Goal: Check status

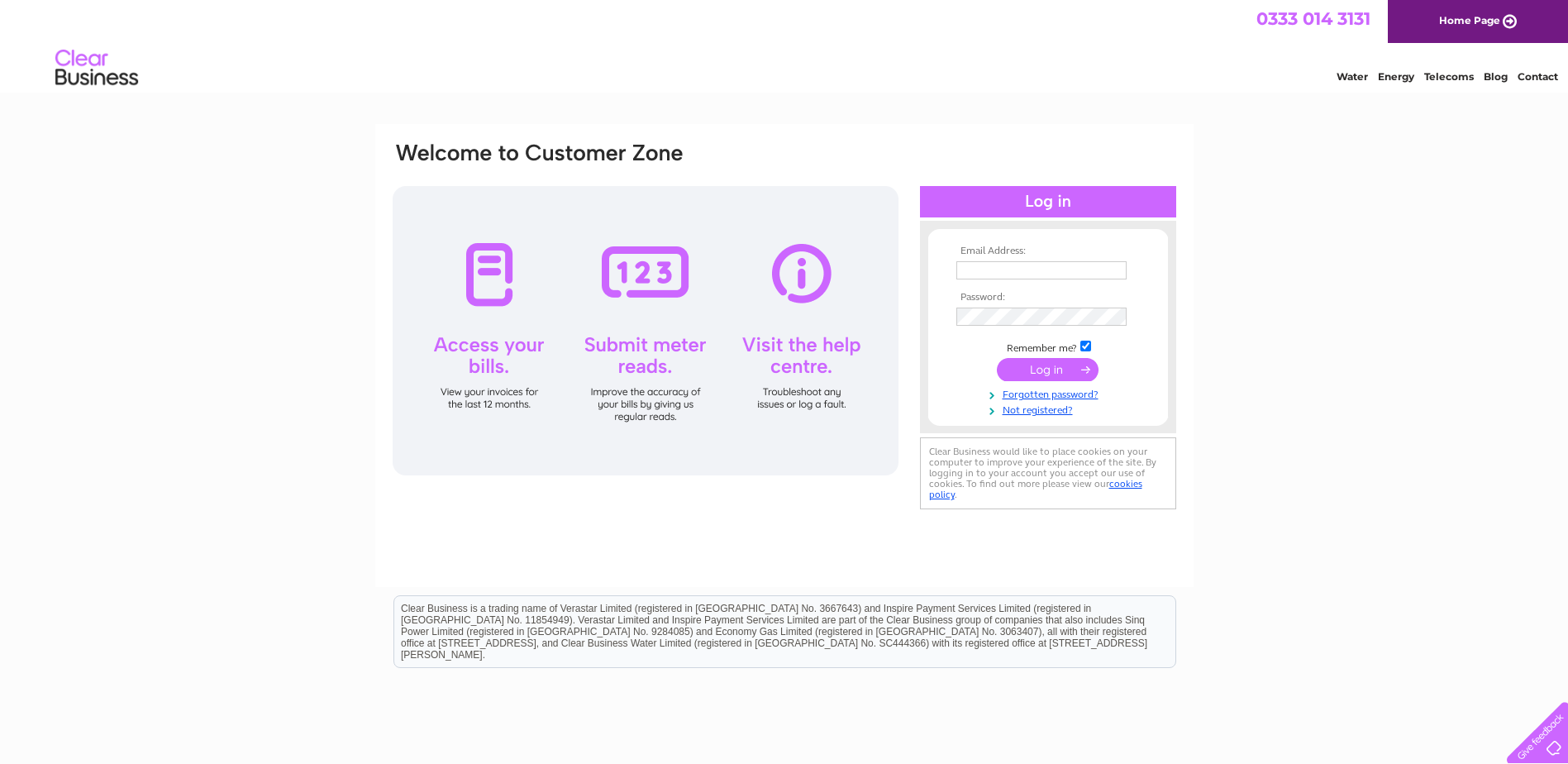
type input "[PERSON_NAME][EMAIL_ADDRESS][DOMAIN_NAME]"
click at [1049, 370] on input "submit" at bounding box center [1048, 369] width 101 height 23
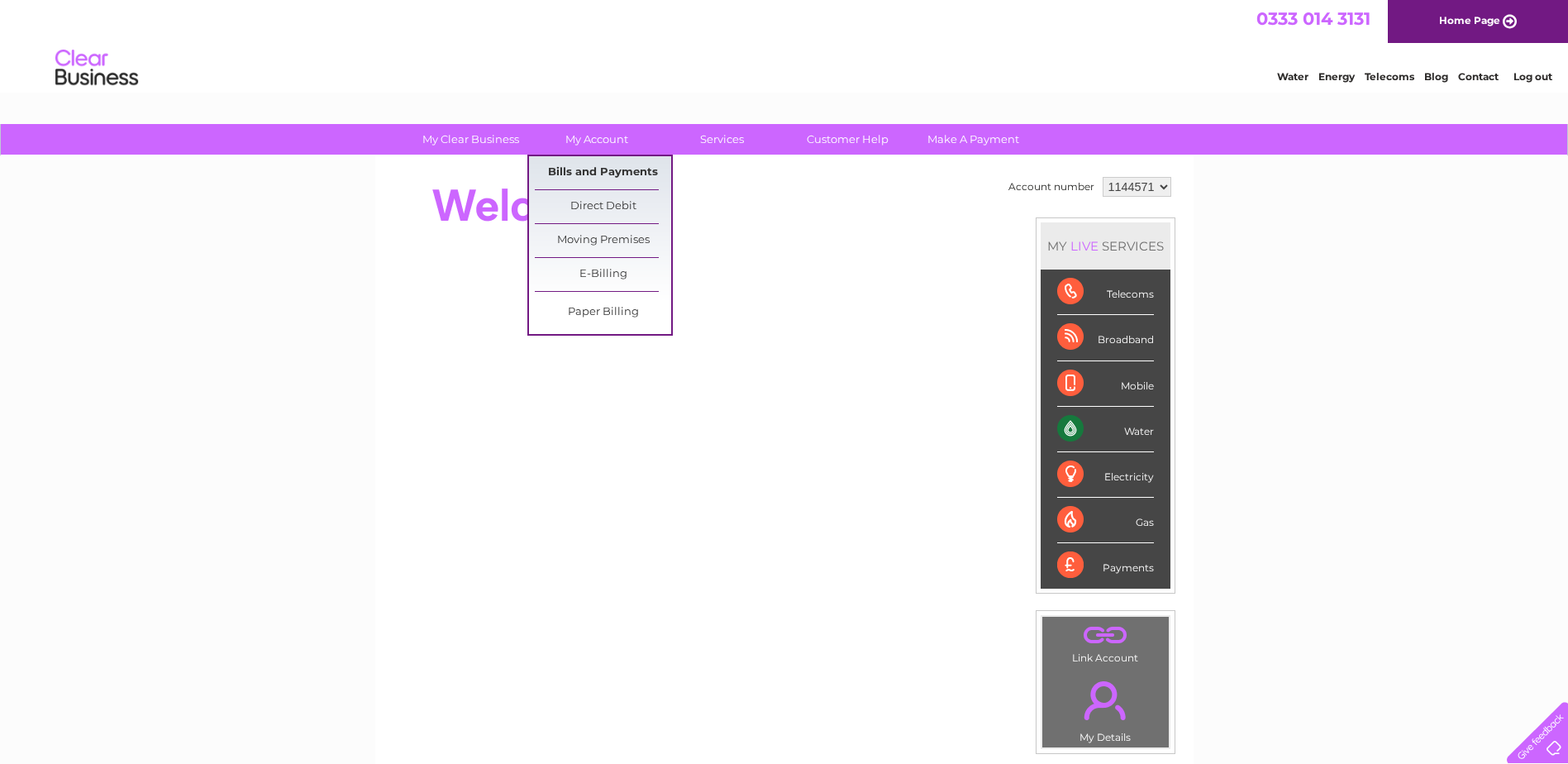
click at [593, 166] on link "Bills and Payments" at bounding box center [602, 173] width 137 height 34
